Goal: Task Accomplishment & Management: Use online tool/utility

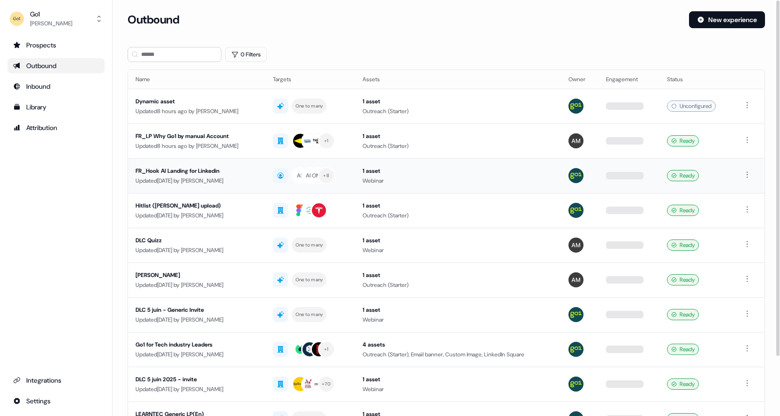
click at [174, 170] on div "FR_Hook AI Landing for Linkedin" at bounding box center [197, 170] width 122 height 9
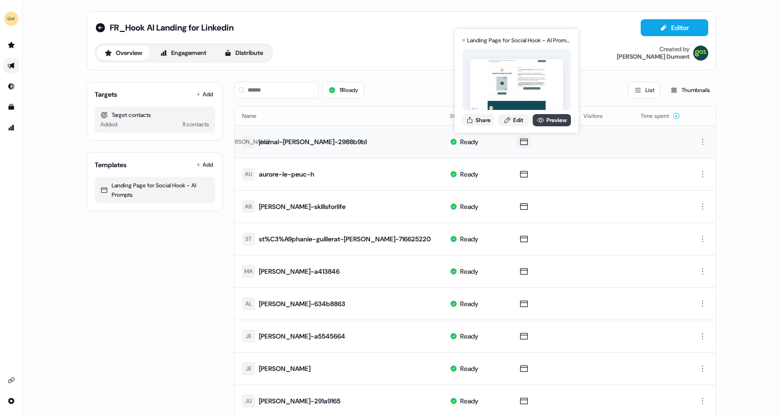
click at [556, 121] on link "Preview" at bounding box center [552, 120] width 38 height 12
